Goal: Find specific page/section: Find specific page/section

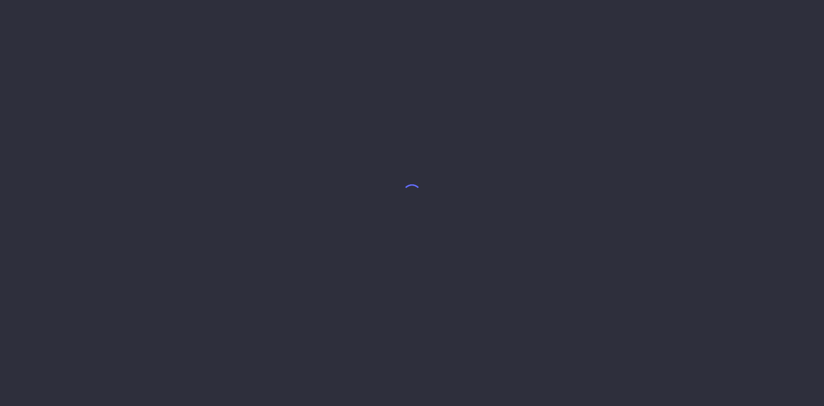
select select "7"
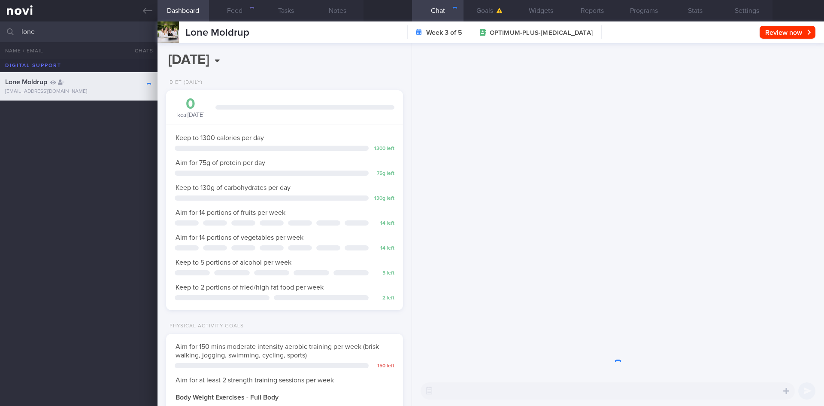
scroll to position [120, 215]
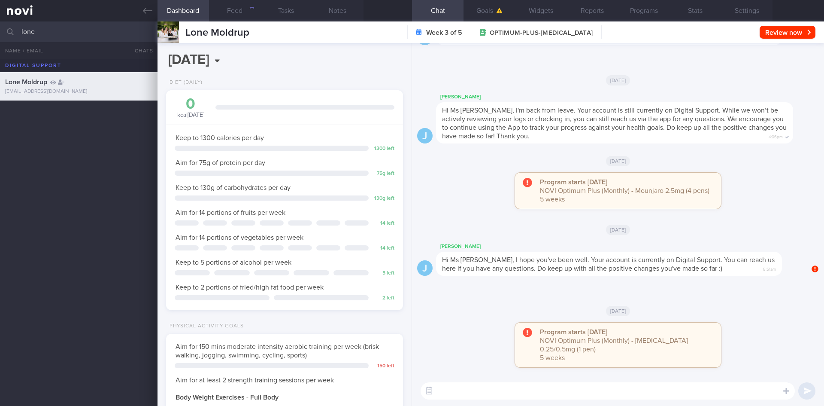
click at [46, 33] on input "lone" at bounding box center [412, 31] width 824 height 21
type input "l"
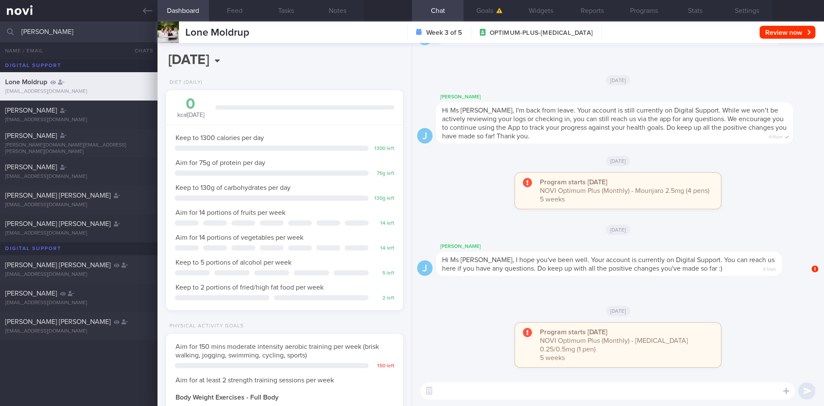
scroll to position [120, 215]
type input "[PERSON_NAME]"
click at [116, 200] on div "[PERSON_NAME] [PERSON_NAME] [EMAIL_ADDRESS][DOMAIN_NAME]" at bounding box center [79, 199] width 158 height 17
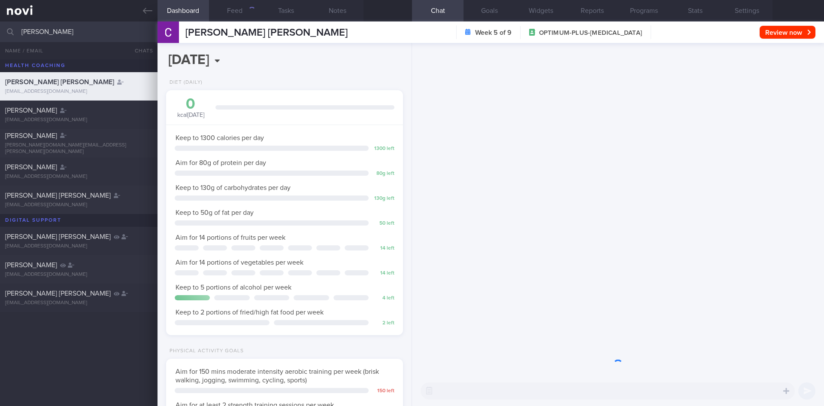
scroll to position [120, 215]
